Goal: Information Seeking & Learning: Learn about a topic

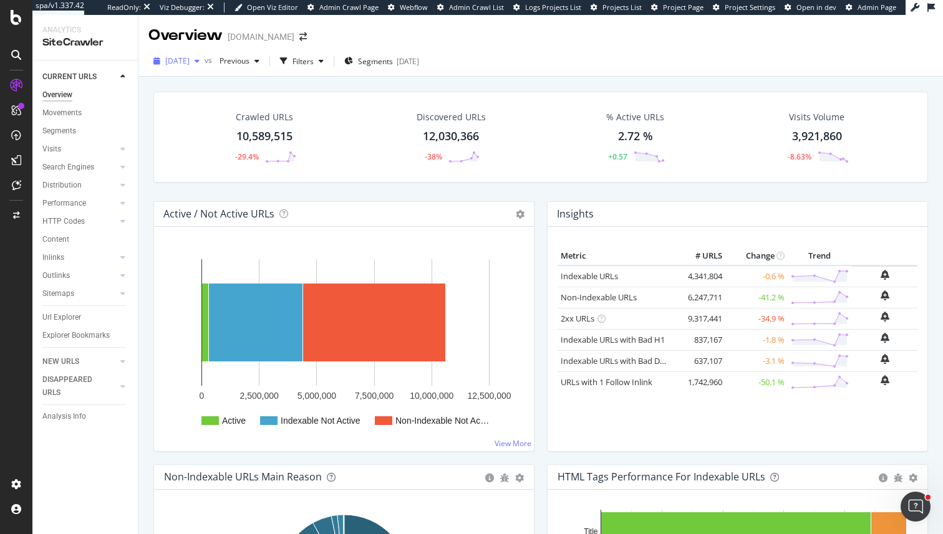
click at [190, 63] on span "[DATE]" at bounding box center [177, 60] width 24 height 11
click at [193, 215] on h4 "Active / Not Active URLs" at bounding box center [218, 214] width 111 height 17
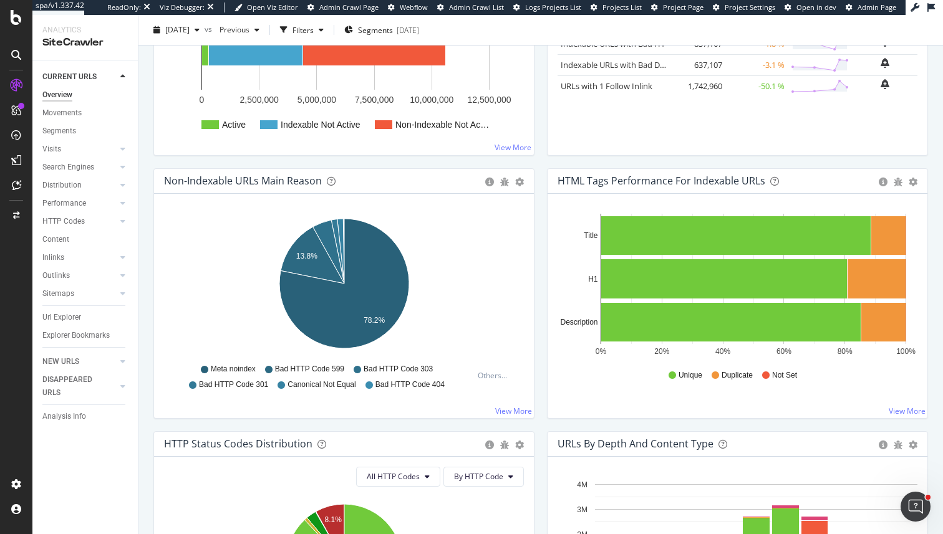
scroll to position [299, 0]
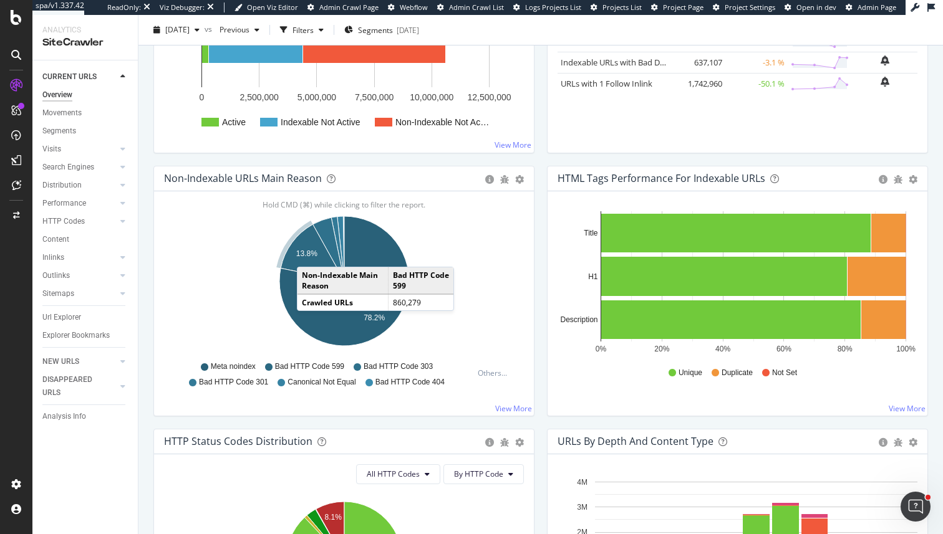
click at [309, 254] on text "13.8%" at bounding box center [306, 253] width 21 height 9
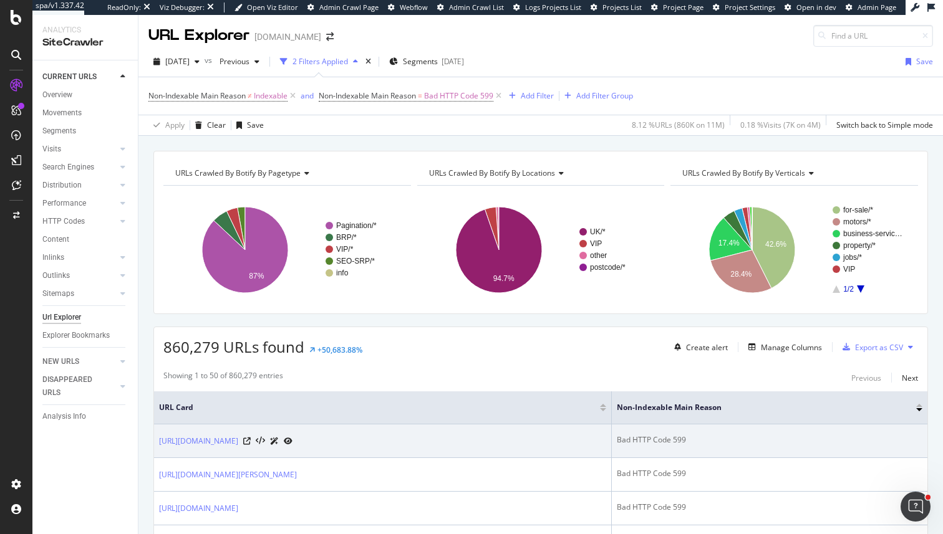
click at [292, 440] on div "[URL][DOMAIN_NAME]" at bounding box center [225, 440] width 133 height 13
click at [251, 440] on icon at bounding box center [246, 441] width 7 height 7
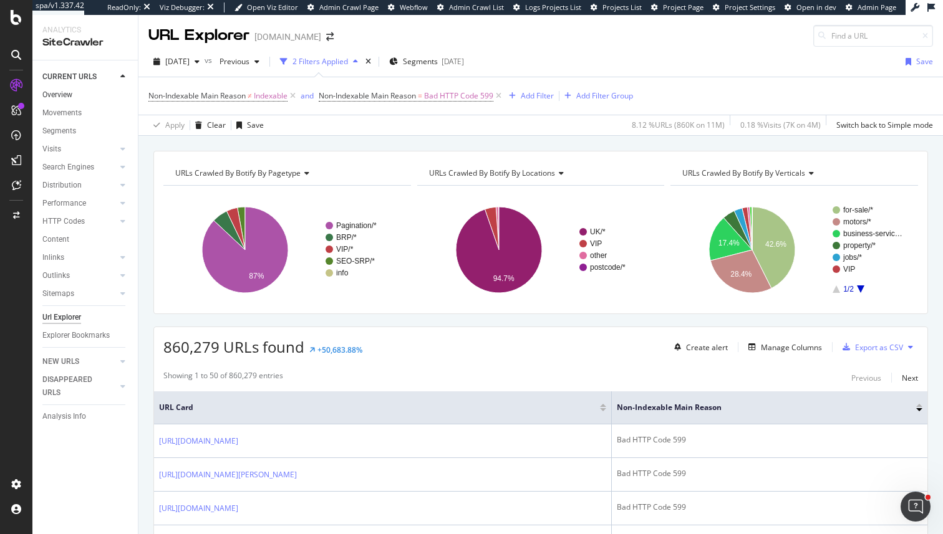
click at [79, 98] on link "Overview" at bounding box center [85, 95] width 87 height 13
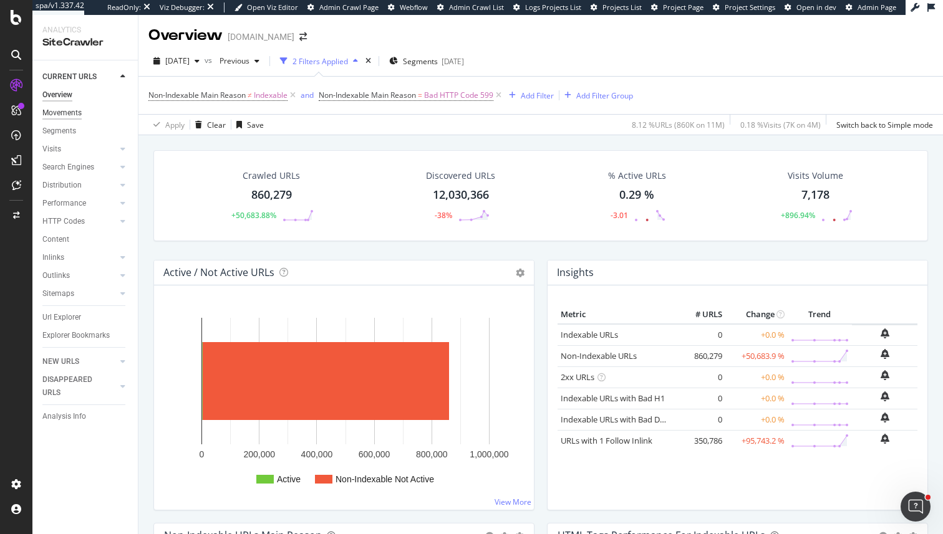
click at [64, 117] on div "Movements" at bounding box center [61, 113] width 39 height 13
click at [64, 123] on div "Segments" at bounding box center [89, 131] width 95 height 18
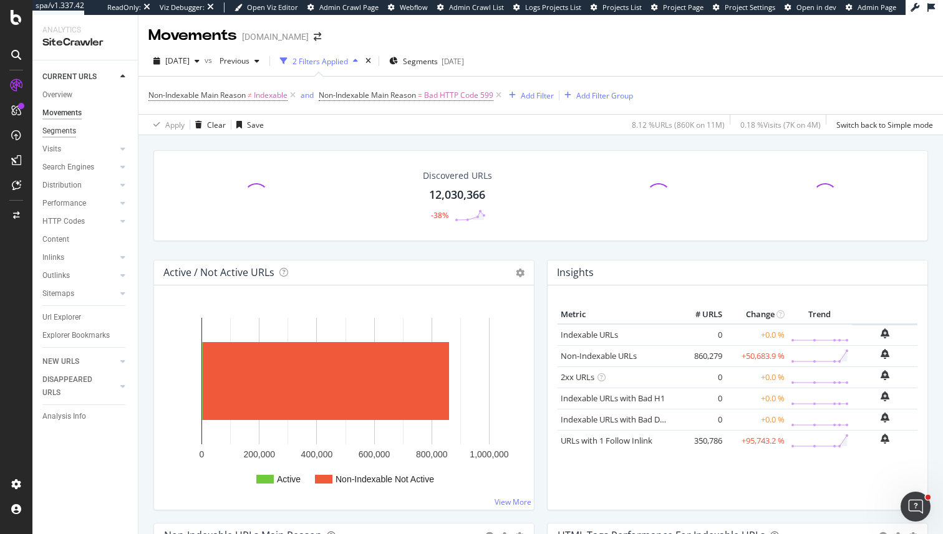
click at [64, 131] on div "Segments" at bounding box center [59, 131] width 34 height 13
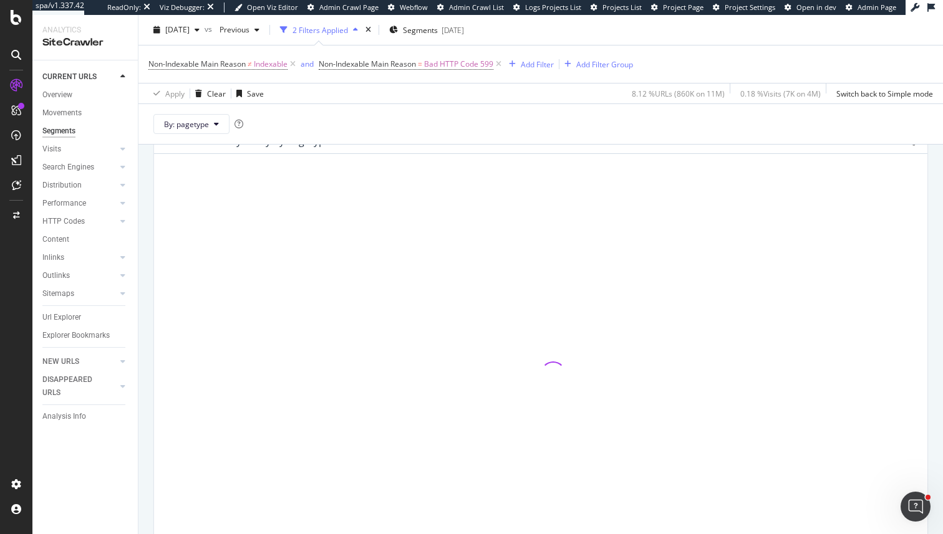
scroll to position [69, 0]
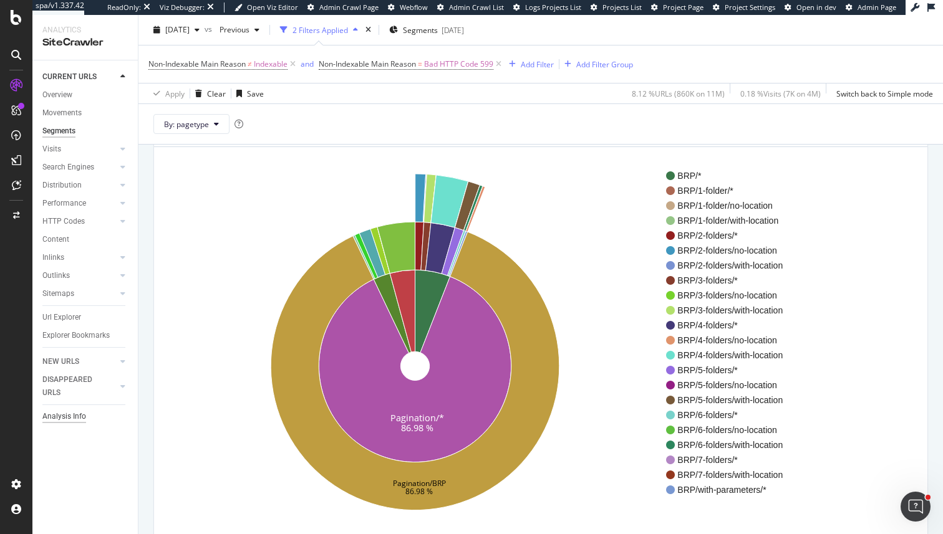
click at [70, 421] on div "Analysis Info" at bounding box center [64, 416] width 44 height 13
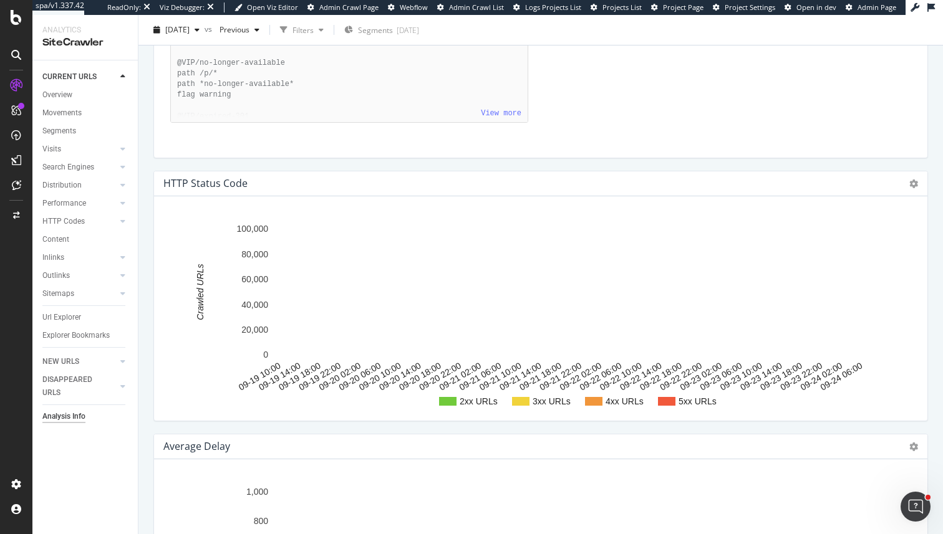
scroll to position [1242, 0]
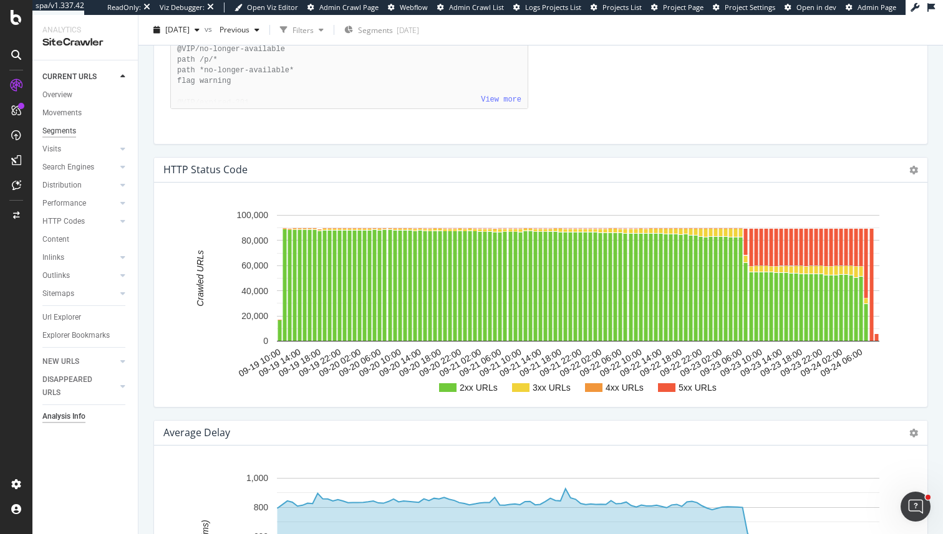
click at [61, 134] on div "Segments" at bounding box center [59, 131] width 34 height 13
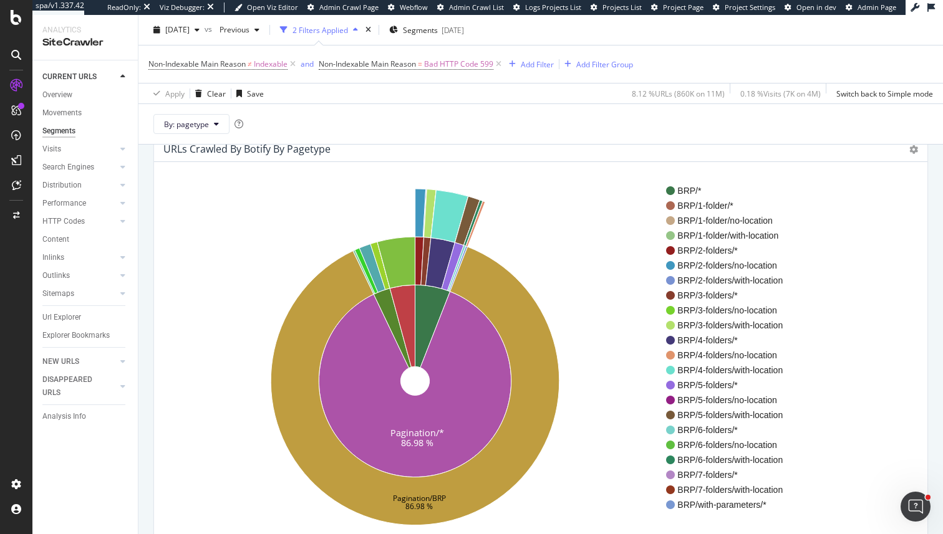
scroll to position [45, 0]
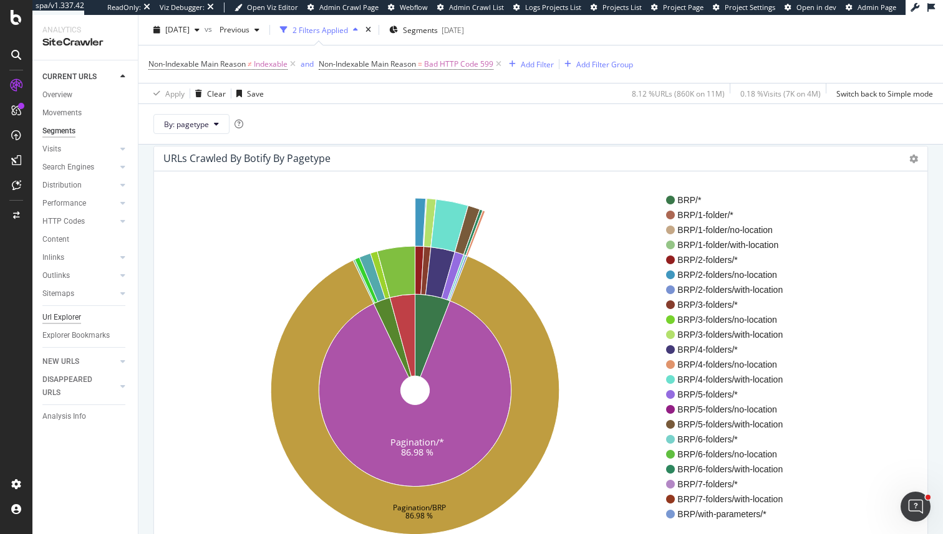
click at [69, 319] on div "Url Explorer" at bounding box center [61, 317] width 39 height 13
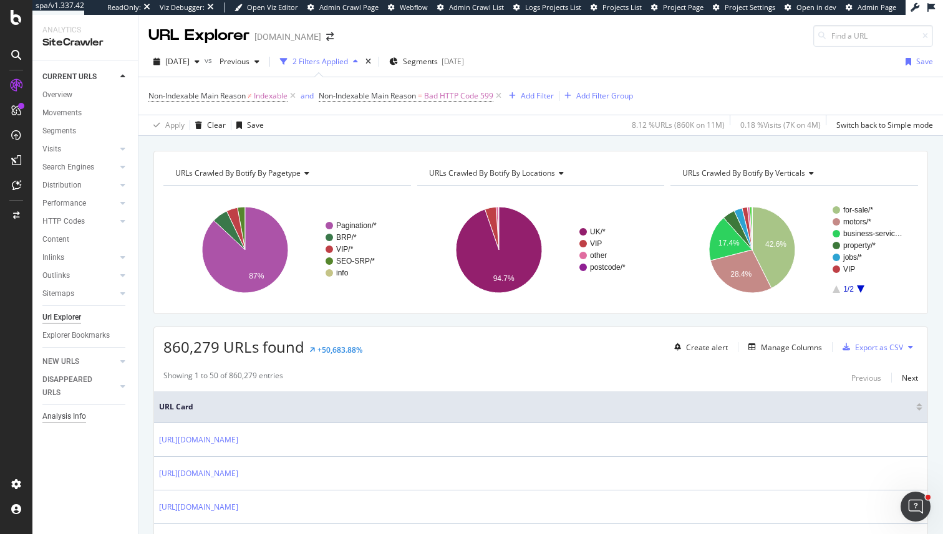
click at [62, 421] on div "Analysis Info" at bounding box center [64, 416] width 44 height 13
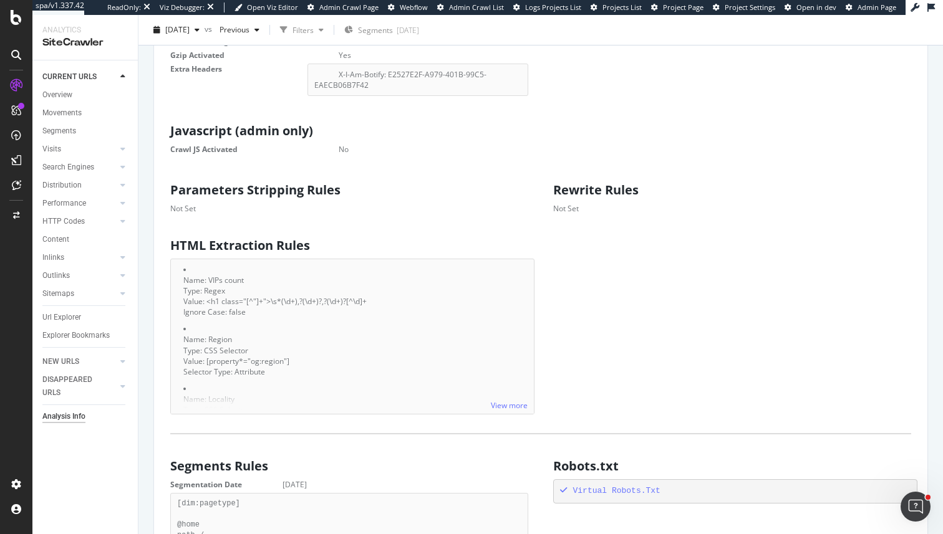
scroll to position [721, 0]
